Goal: Task Accomplishment & Management: Use online tool/utility

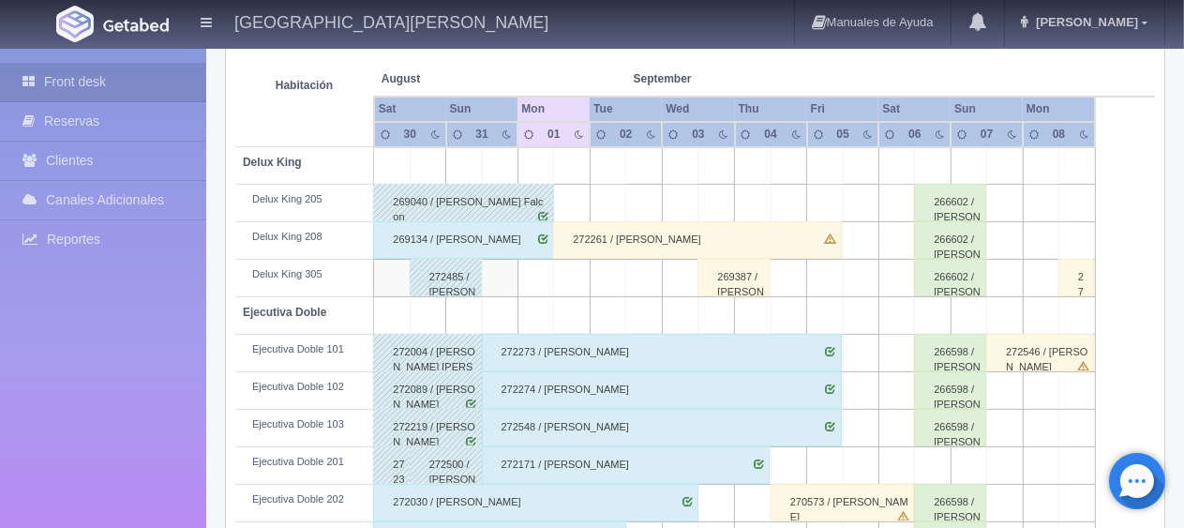
scroll to position [156, 0]
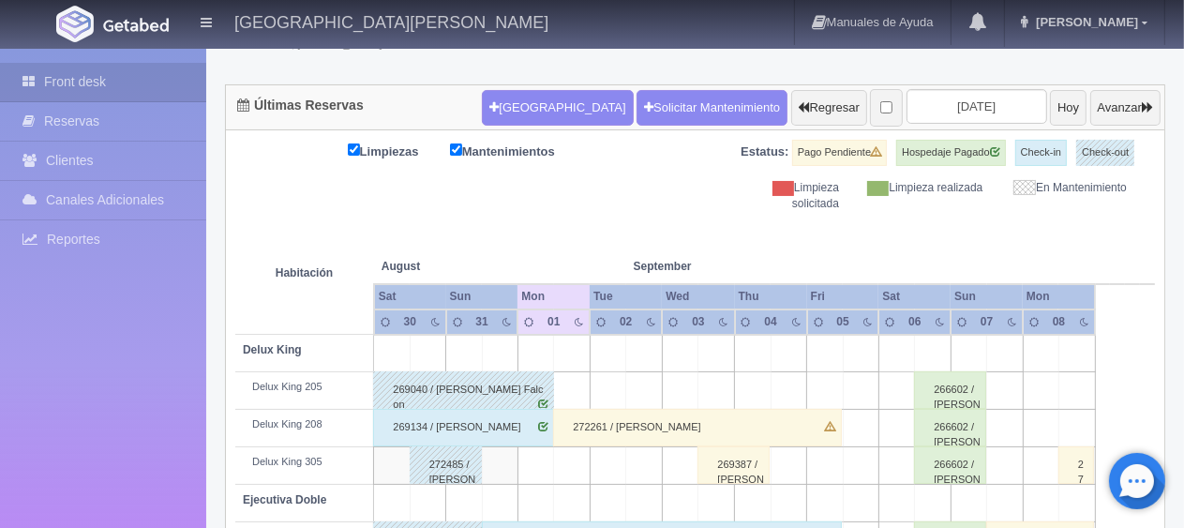
click at [496, 422] on div "269134 / [PERSON_NAME]" at bounding box center [463, 427] width 181 height 37
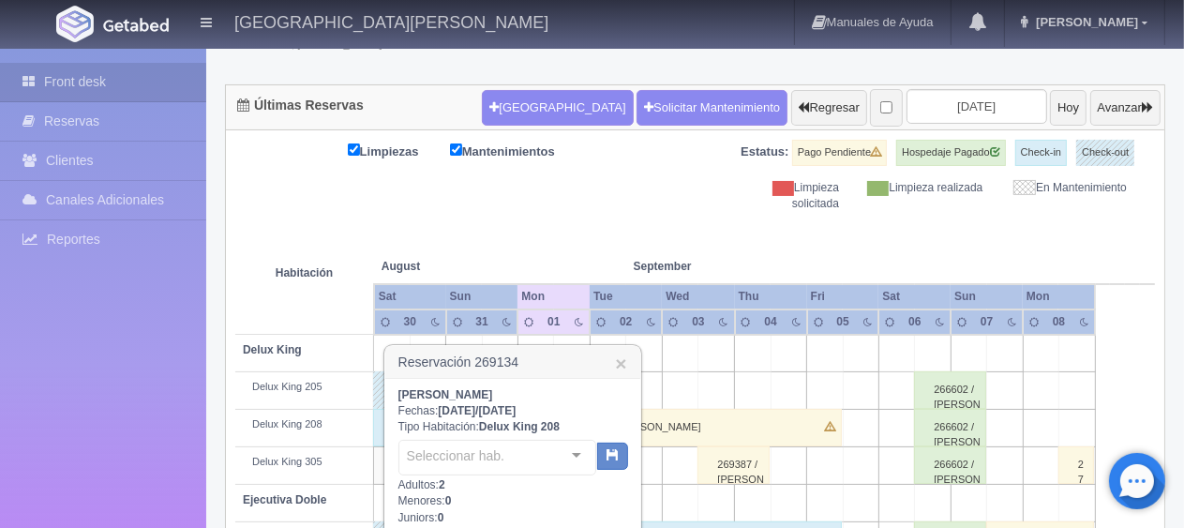
scroll to position [343, 0]
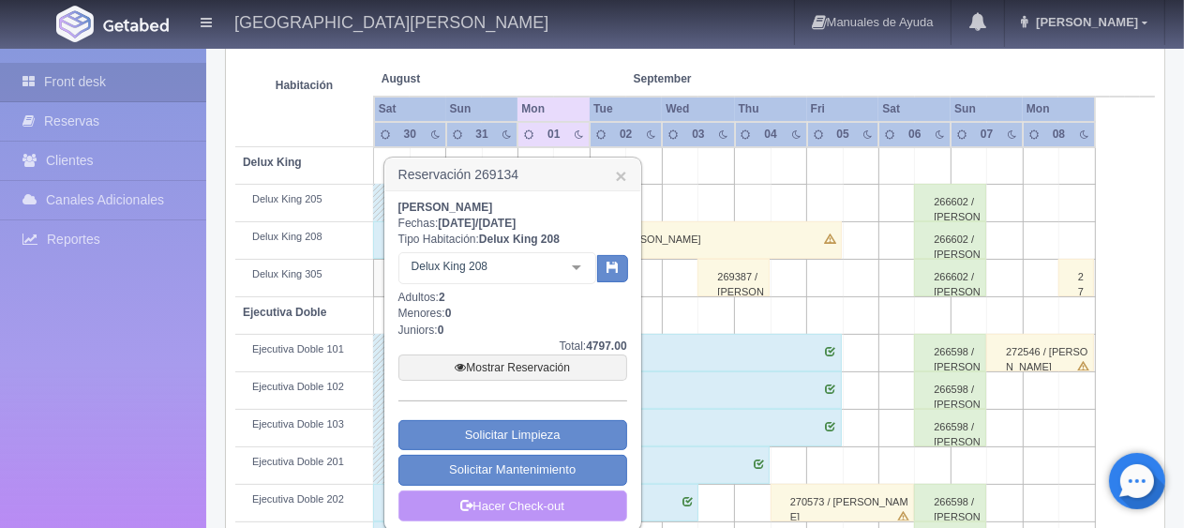
click at [516, 493] on link "Hacer Check-out" at bounding box center [512, 506] width 229 height 32
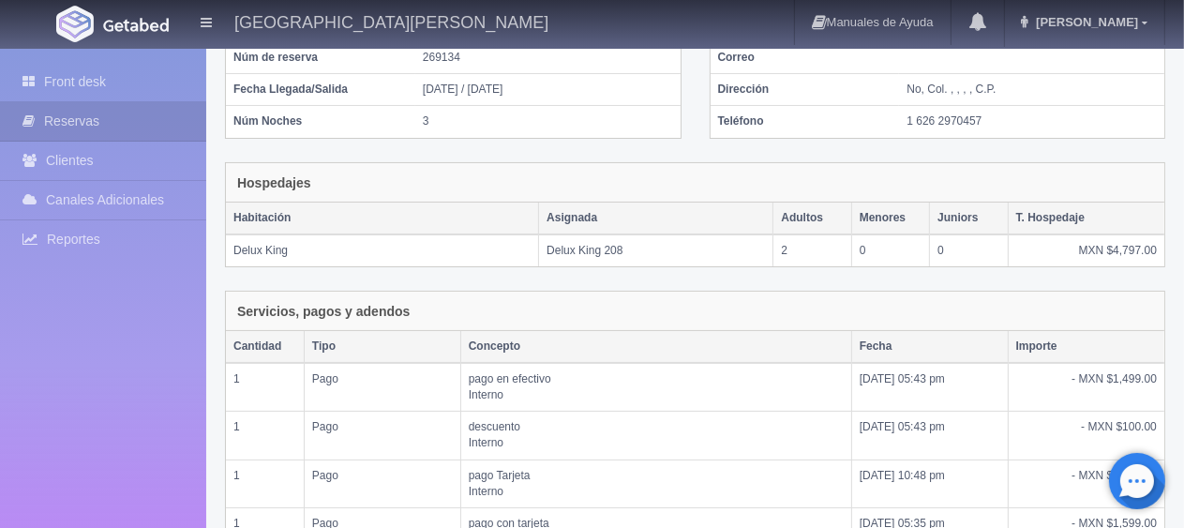
scroll to position [459, 0]
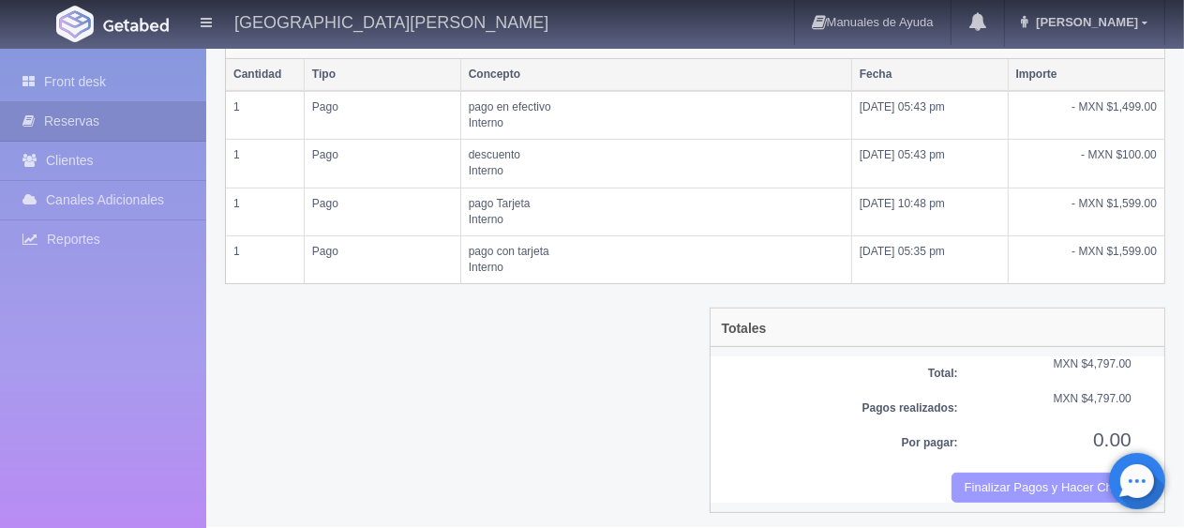
click at [1022, 487] on button "Finalizar Pagos y Hacer Checkout" at bounding box center [1041, 487] width 180 height 31
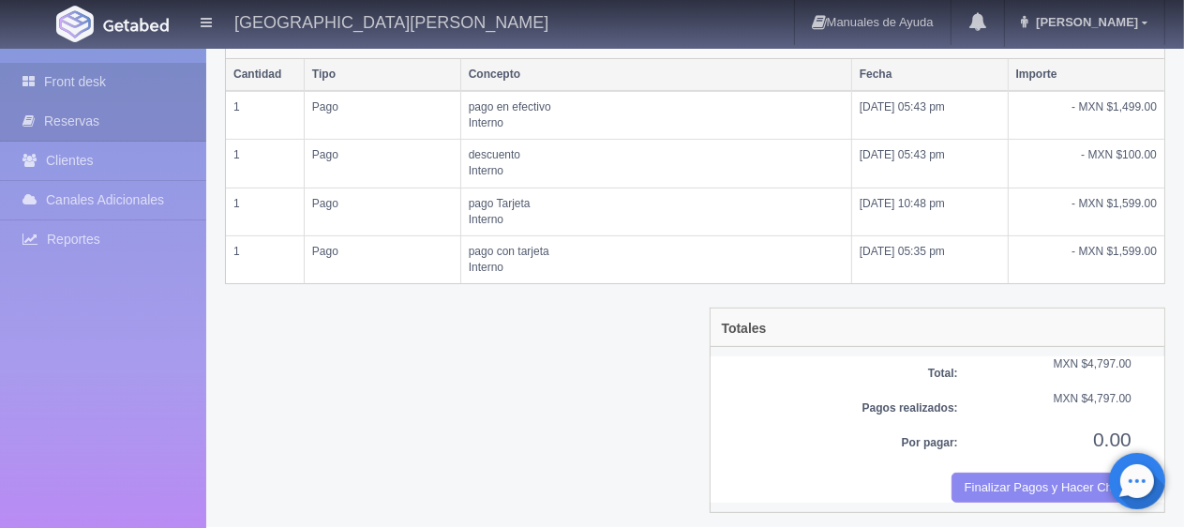
click at [141, 71] on link "Front desk" at bounding box center [103, 82] width 206 height 38
